Goal: Task Accomplishment & Management: Manage account settings

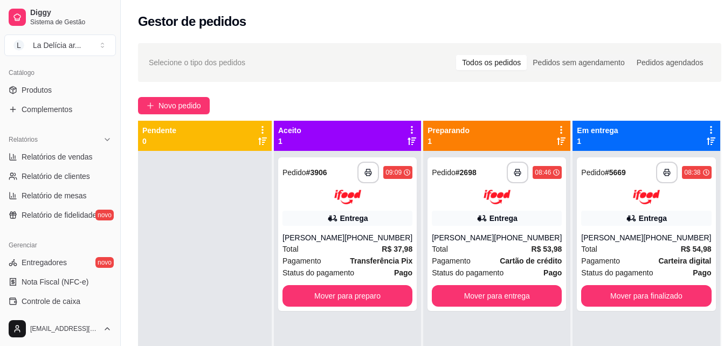
scroll to position [269, 0]
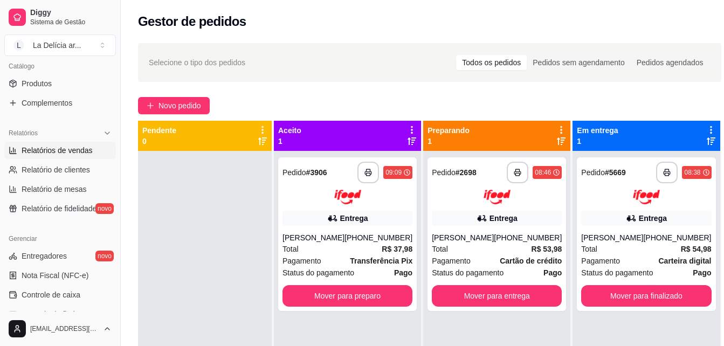
click at [71, 146] on span "Relatórios de vendas" at bounding box center [57, 150] width 71 height 11
select select "ALL"
select select "0"
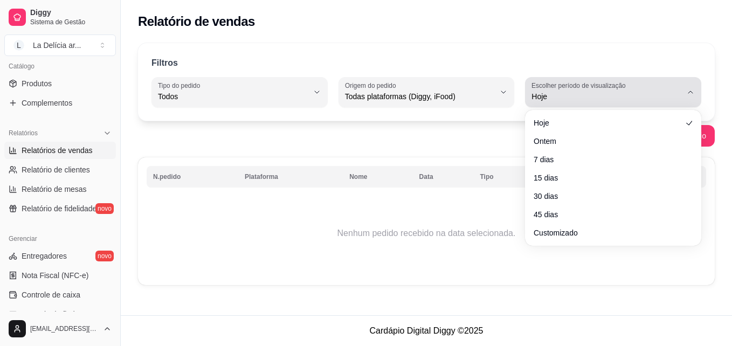
click at [641, 93] on span "Hoje" at bounding box center [606, 96] width 150 height 11
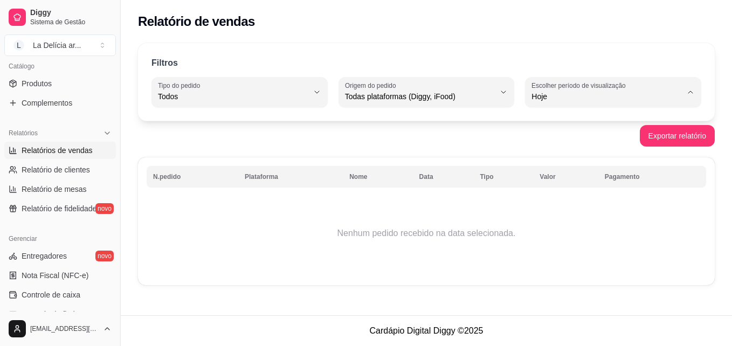
click at [559, 147] on li "Ontem" at bounding box center [613, 139] width 161 height 17
type input "1"
select select "1"
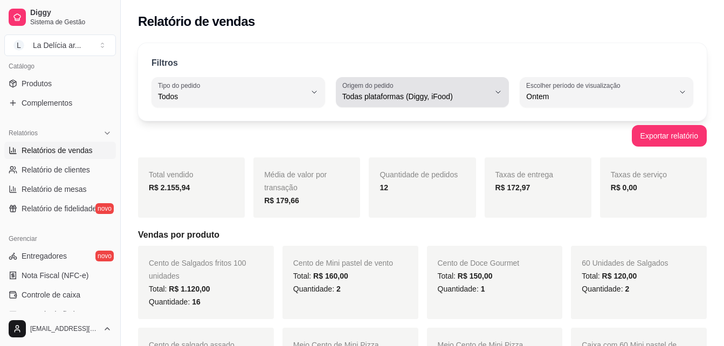
click at [386, 91] on span "Todas plataformas (Diggy, iFood)" at bounding box center [416, 96] width 148 height 11
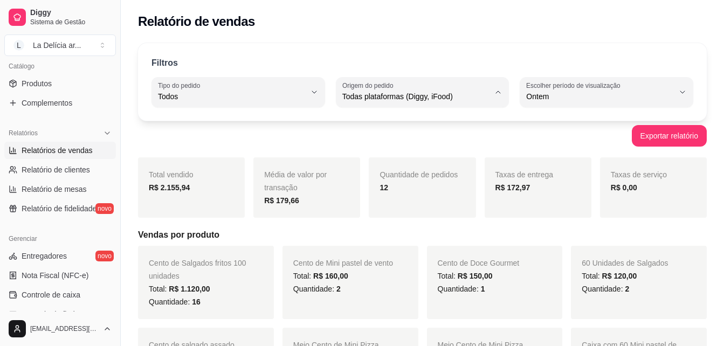
click at [363, 141] on span "Diggy" at bounding box center [417, 140] width 140 height 10
type input "DIGGY"
select select "DIGGY"
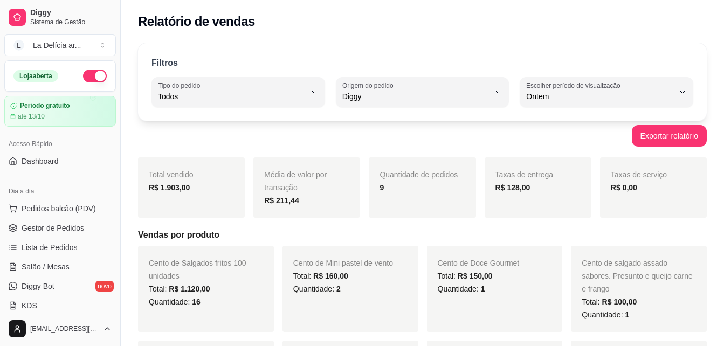
click at [83, 75] on button "button" at bounding box center [95, 76] width 24 height 13
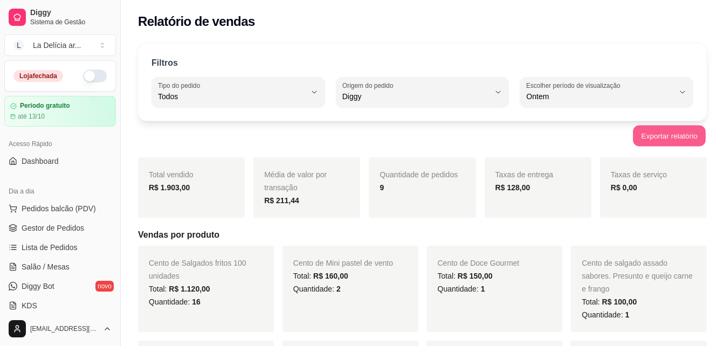
click at [670, 132] on button "Exportar relatório" at bounding box center [669, 136] width 73 height 21
click at [341, 134] on div "Exportar relatório" at bounding box center [422, 136] width 568 height 22
click at [535, 34] on div "Relatório de vendas" at bounding box center [422, 18] width 603 height 37
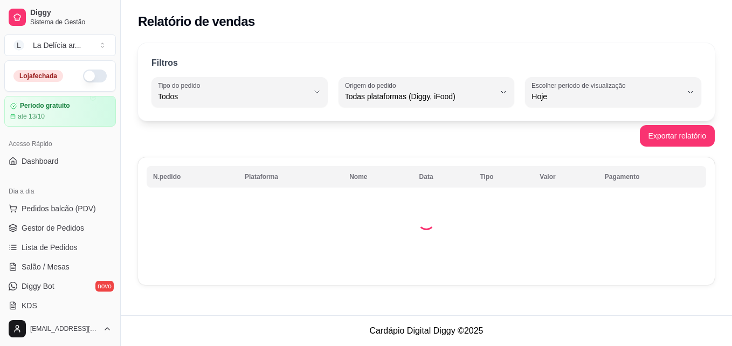
select select "ALL"
select select "0"
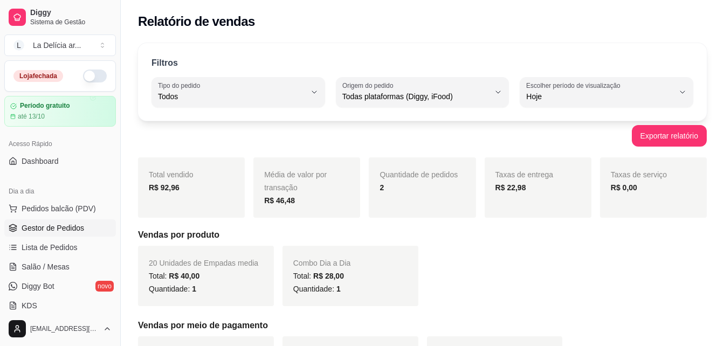
click at [73, 233] on span "Gestor de Pedidos" at bounding box center [53, 228] width 63 height 11
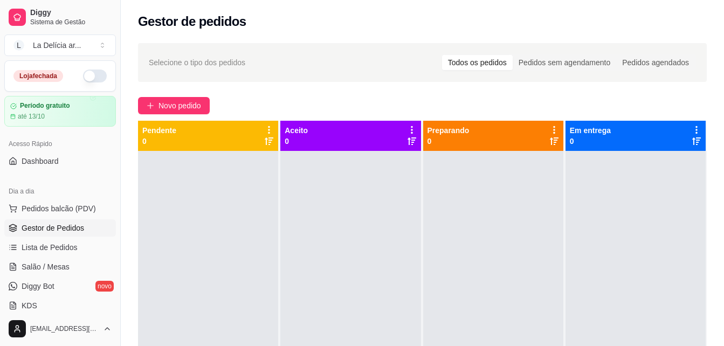
click at [294, 286] on div at bounding box center [350, 324] width 140 height 346
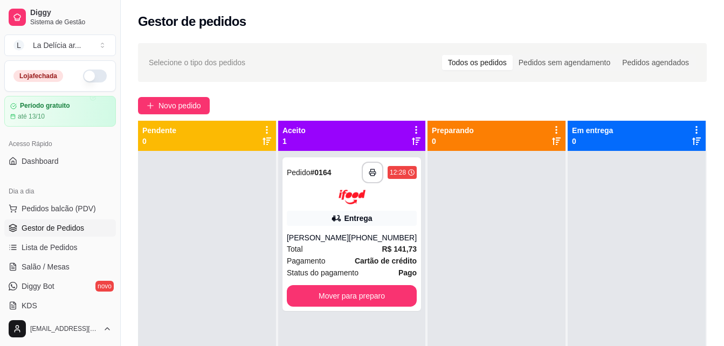
click at [395, 103] on div "Novo pedido" at bounding box center [422, 105] width 568 height 17
